Goal: Transaction & Acquisition: Purchase product/service

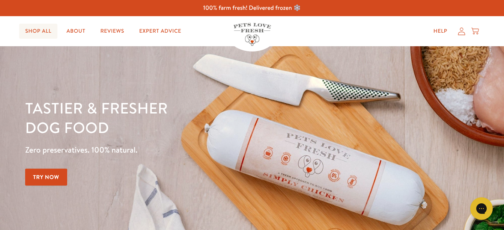
click at [38, 31] on link "Shop All" at bounding box center [38, 31] width 38 height 15
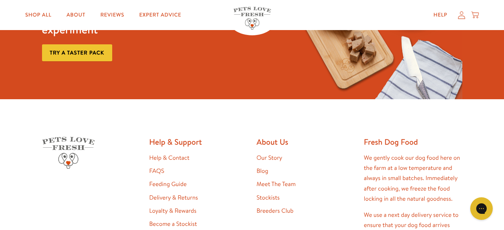
scroll to position [1201, 0]
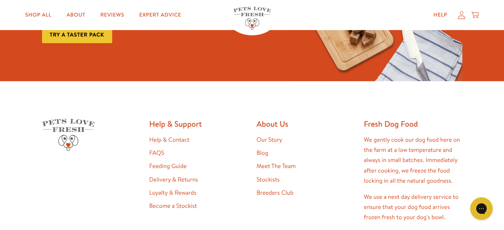
click at [169, 164] on link "Feeding Guide" at bounding box center [168, 166] width 38 height 8
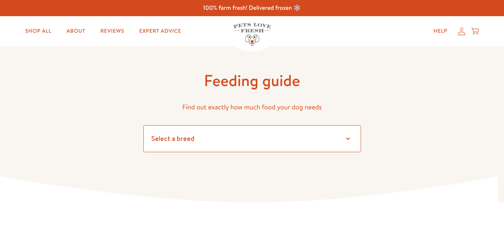
click at [339, 140] on select "Select a breed" at bounding box center [252, 138] width 218 height 27
select select "20"
click at [143, 125] on select "Select a breed Affenpinscher Afghan hound Airedale terrier Akita Alaskan Malamu…" at bounding box center [252, 138] width 218 height 27
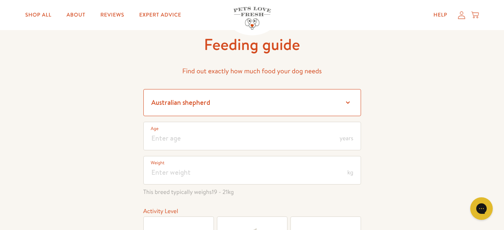
scroll to position [38, 0]
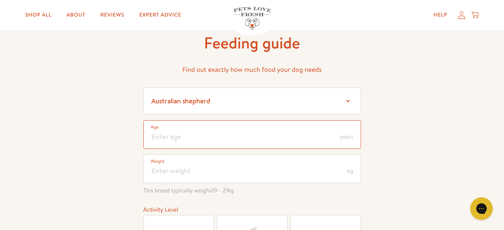
click at [303, 137] on input "number" at bounding box center [252, 134] width 218 height 29
type input "8"
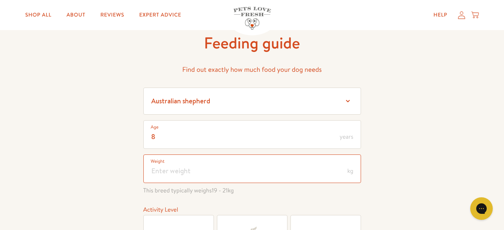
click at [246, 171] on input "number" at bounding box center [252, 168] width 218 height 29
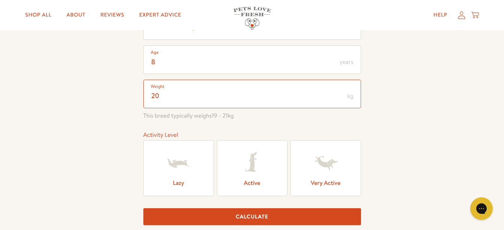
scroll to position [113, 0]
type input "20"
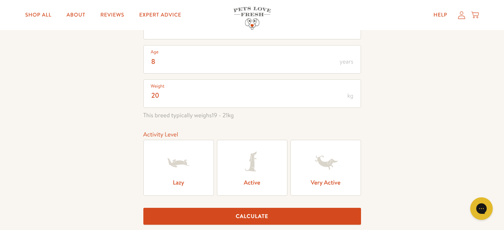
scroll to position [0, 0]
click at [186, 169] on icon at bounding box center [179, 162] width 30 height 30
click at [0, 0] on input "Lazy" at bounding box center [0, 0] width 0 height 0
click at [217, 212] on button "Calculate" at bounding box center [252, 216] width 218 height 17
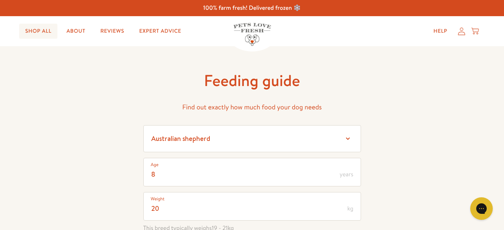
click at [34, 30] on link "Shop All" at bounding box center [38, 31] width 38 height 15
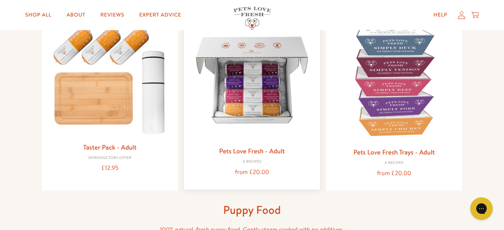
scroll to position [75, 0]
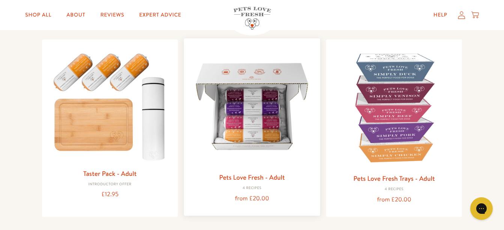
click at [250, 112] on img at bounding box center [252, 106] width 124 height 124
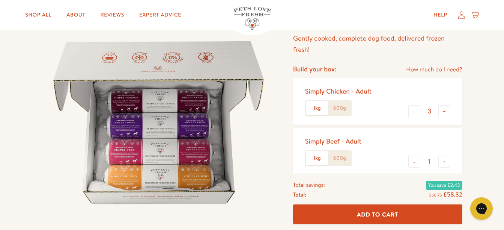
scroll to position [75, 0]
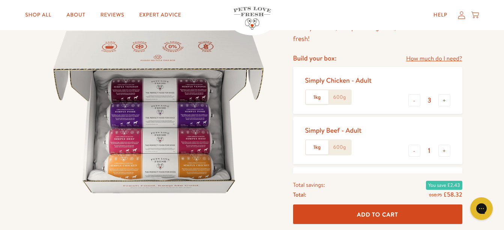
click at [339, 98] on label "600g" at bounding box center [339, 97] width 23 height 14
click at [0, 0] on input "600g" at bounding box center [0, 0] width 0 height 0
click at [344, 146] on label "600g" at bounding box center [339, 147] width 23 height 14
click at [0, 0] on input "600g" at bounding box center [0, 0] width 0 height 0
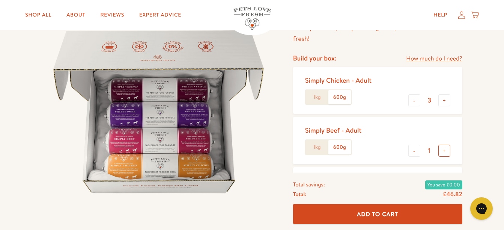
click at [445, 151] on button "+" at bounding box center [444, 150] width 12 height 12
type input "4"
